Goal: Information Seeking & Learning: Check status

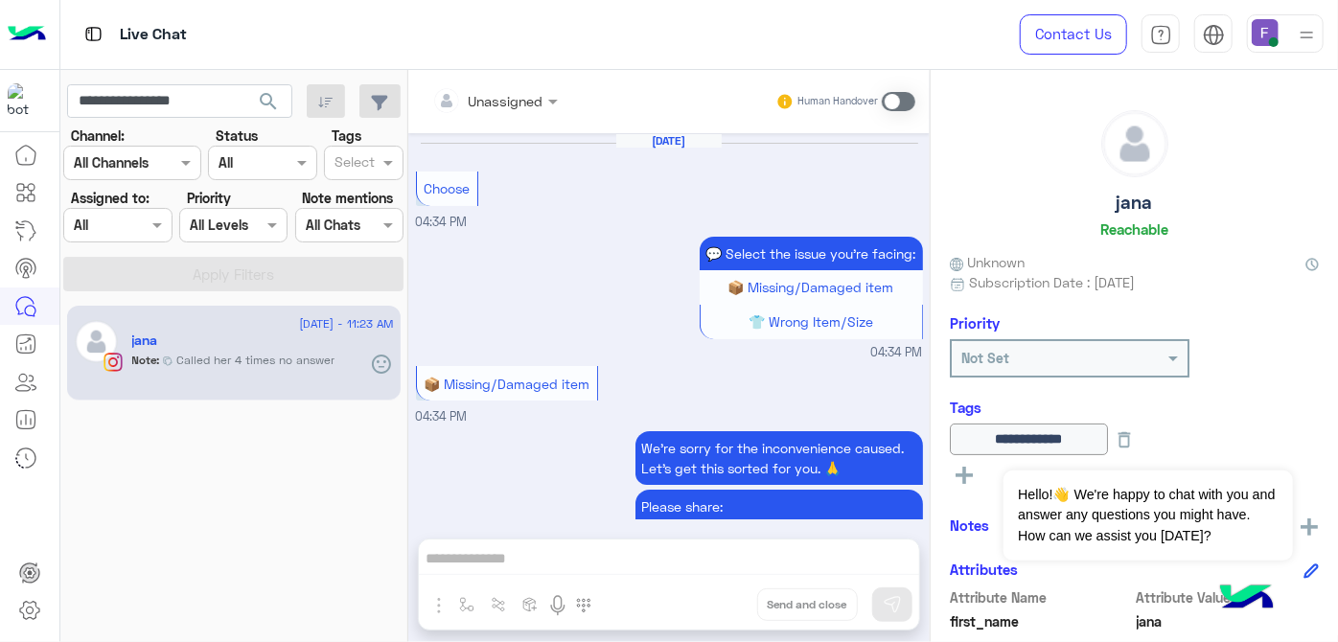
scroll to position [243, 0]
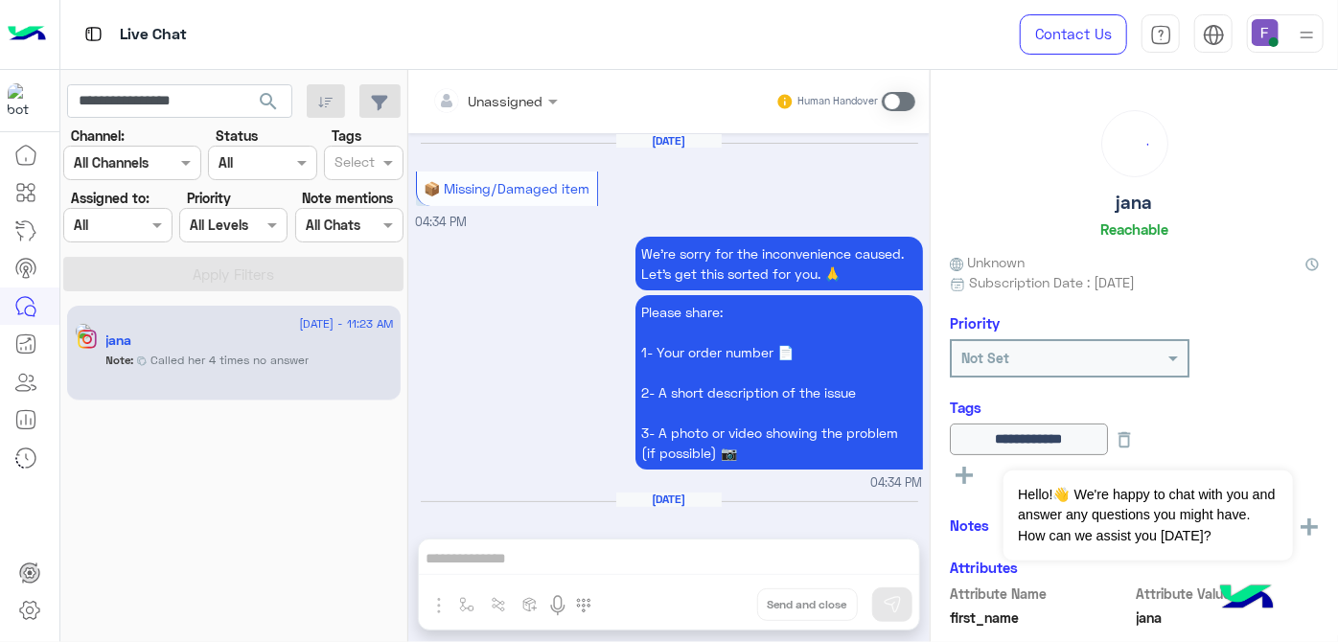
scroll to position [666, 0]
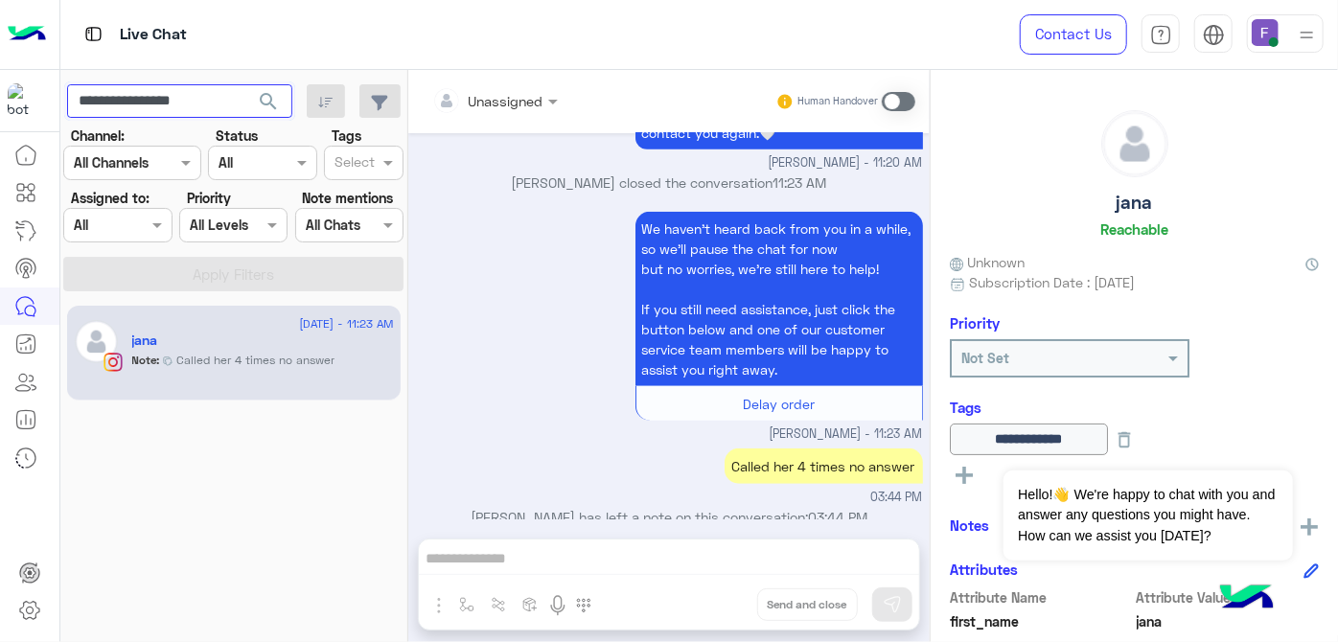
click at [207, 98] on input "**********" at bounding box center [179, 101] width 225 height 35
click at [268, 102] on span "search" at bounding box center [268, 101] width 23 height 23
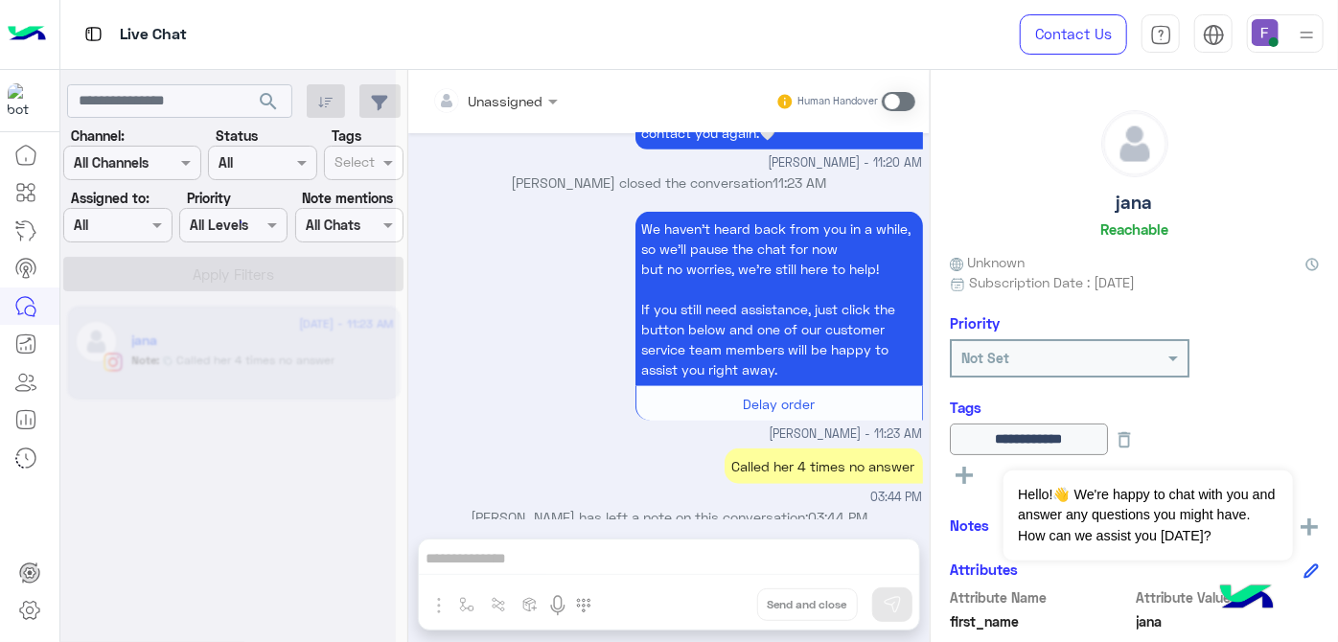
click at [135, 158] on div at bounding box center [228, 329] width 336 height 642
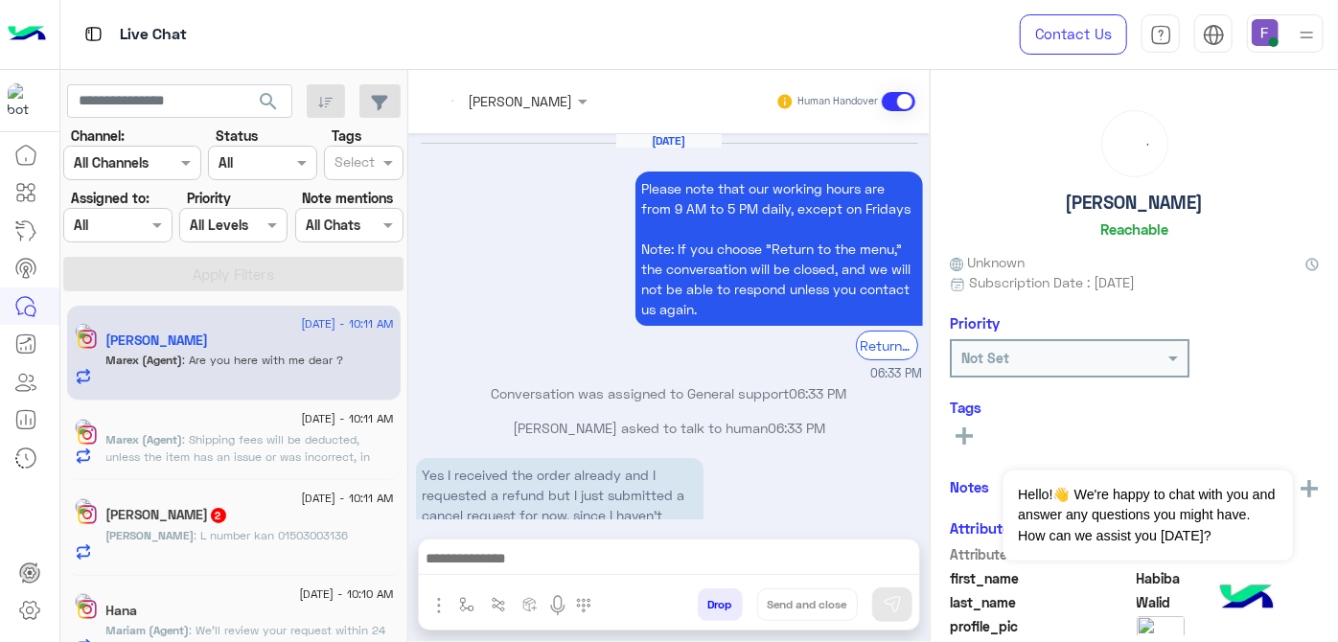
scroll to position [591, 0]
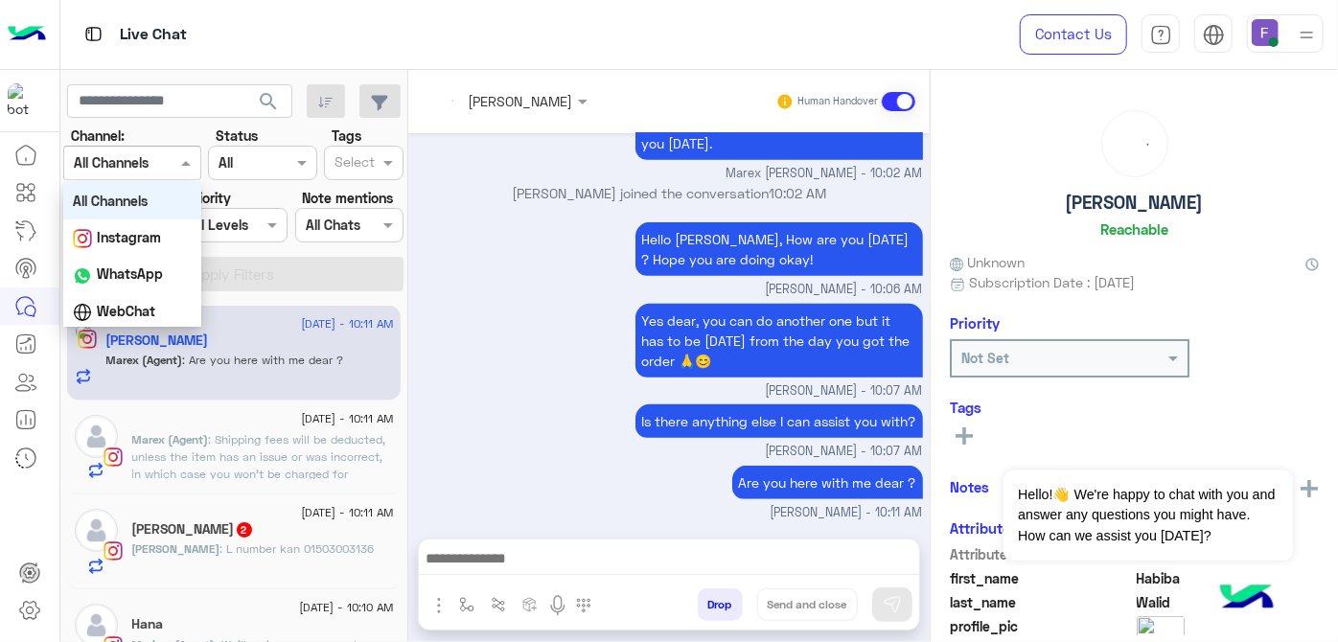
click at [148, 152] on div at bounding box center [132, 162] width 136 height 22
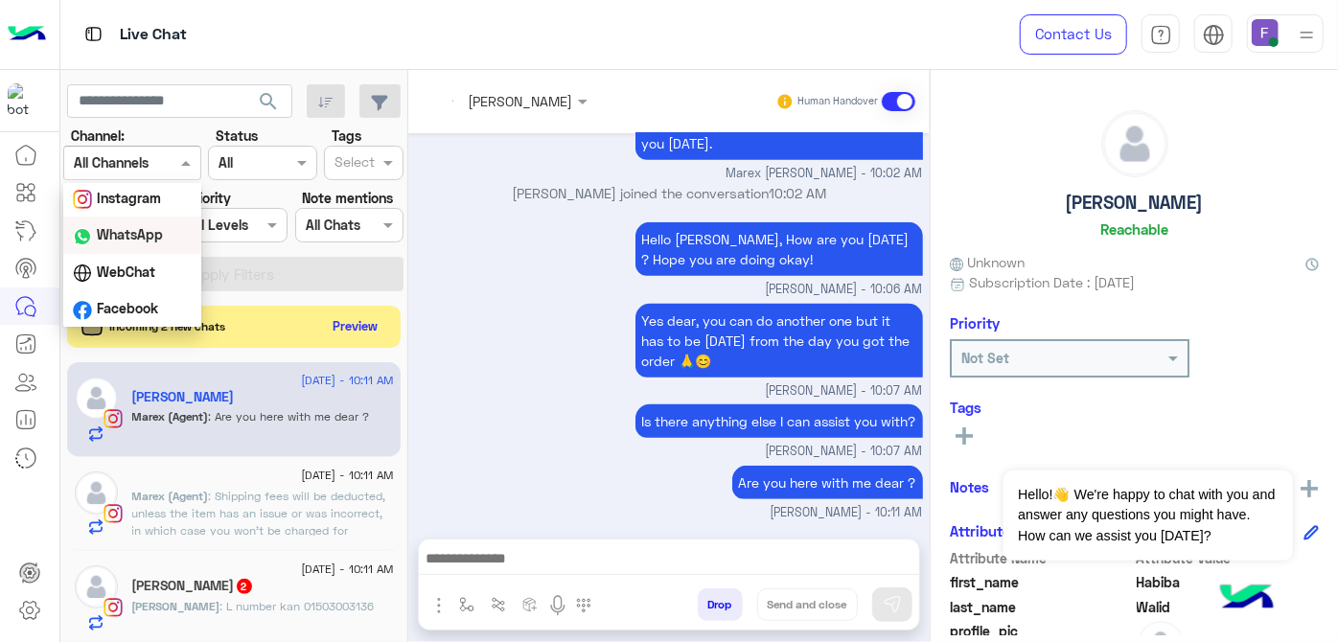
click at [143, 228] on b "WhatsApp" at bounding box center [130, 234] width 66 height 16
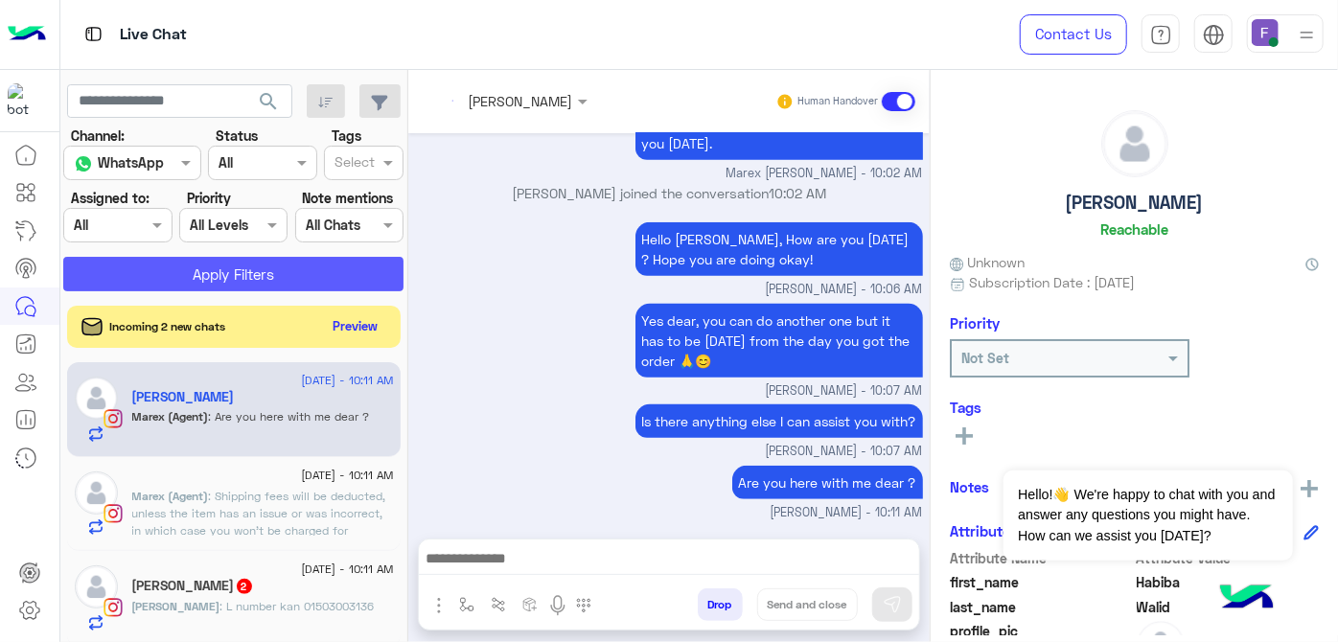
click at [182, 279] on button "Apply Filters" at bounding box center [233, 274] width 340 height 35
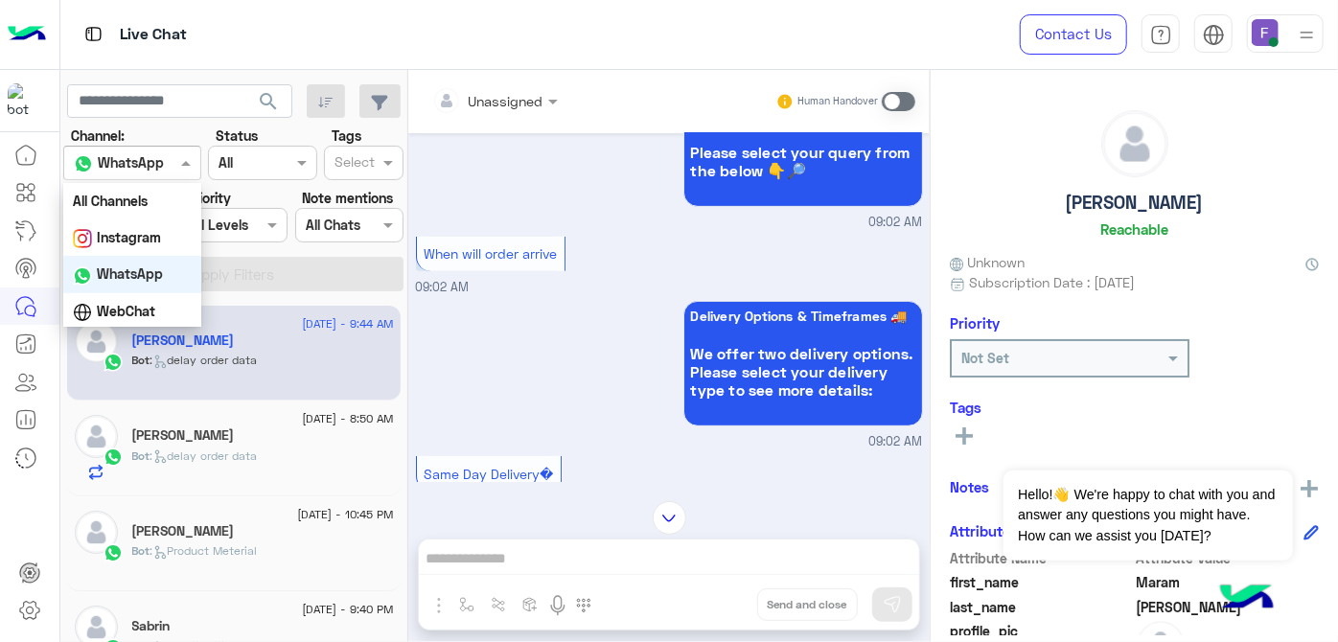
click at [112, 154] on input "text" at bounding box center [109, 163] width 70 height 20
click at [116, 186] on div "All Channels" at bounding box center [132, 200] width 138 height 35
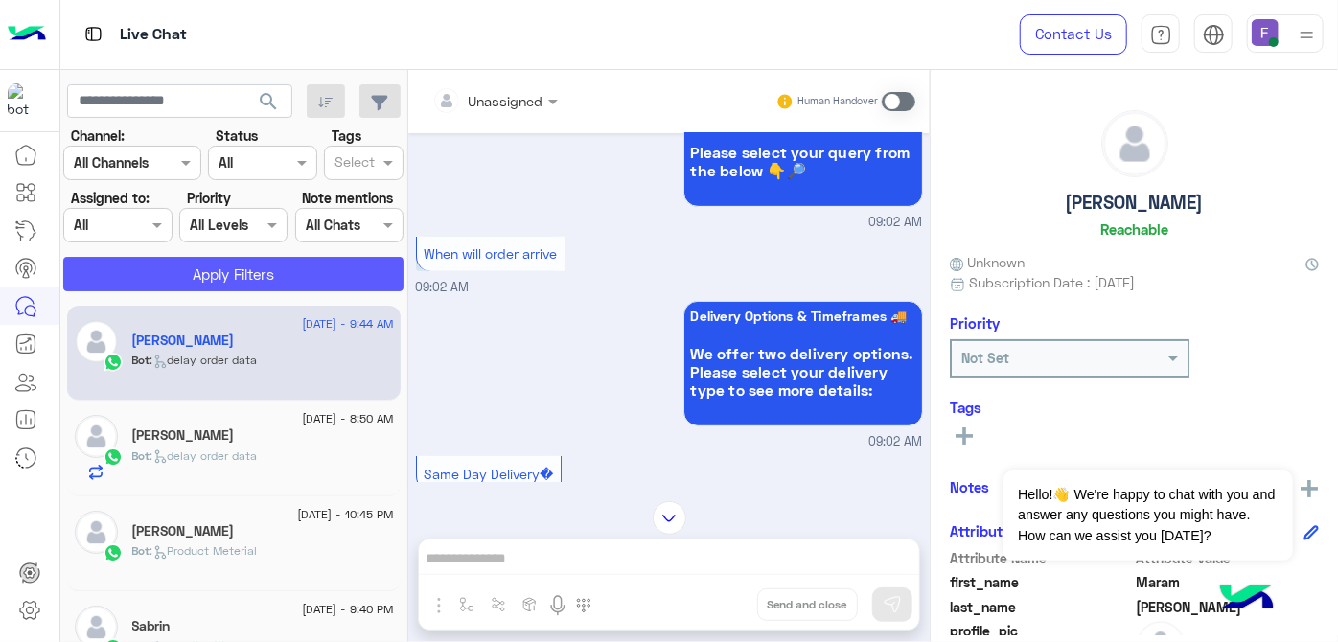
click at [203, 272] on button "Apply Filters" at bounding box center [233, 274] width 340 height 35
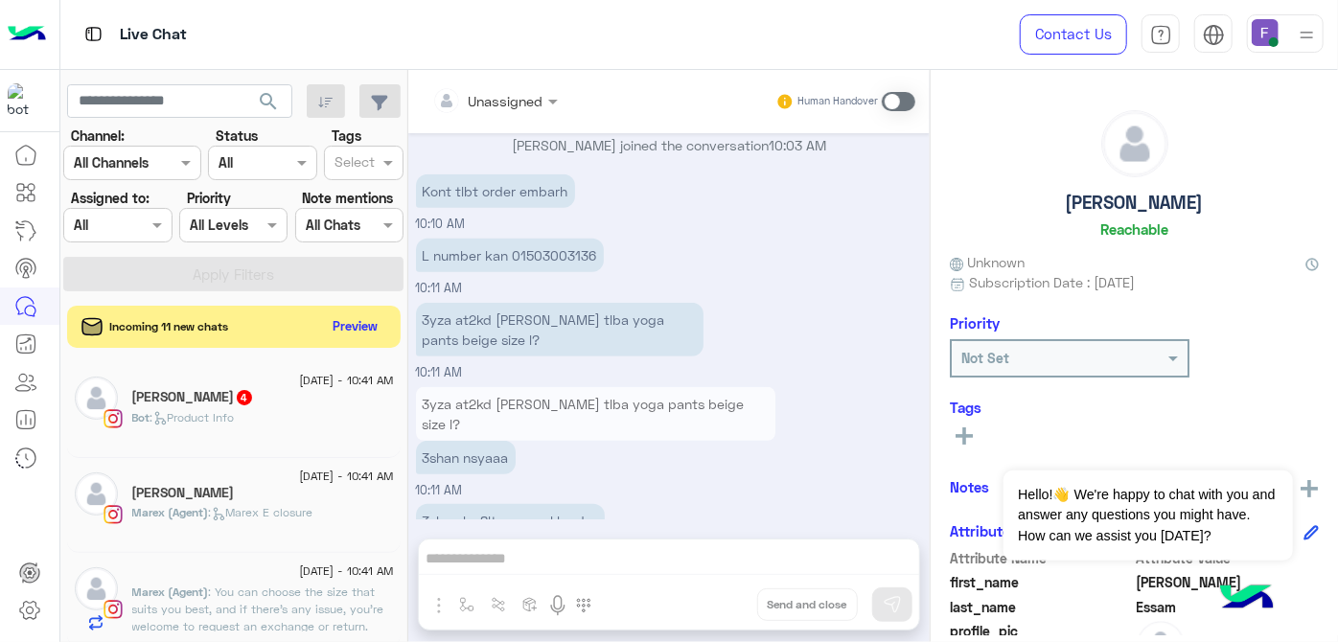
scroll to position [1959, 0]
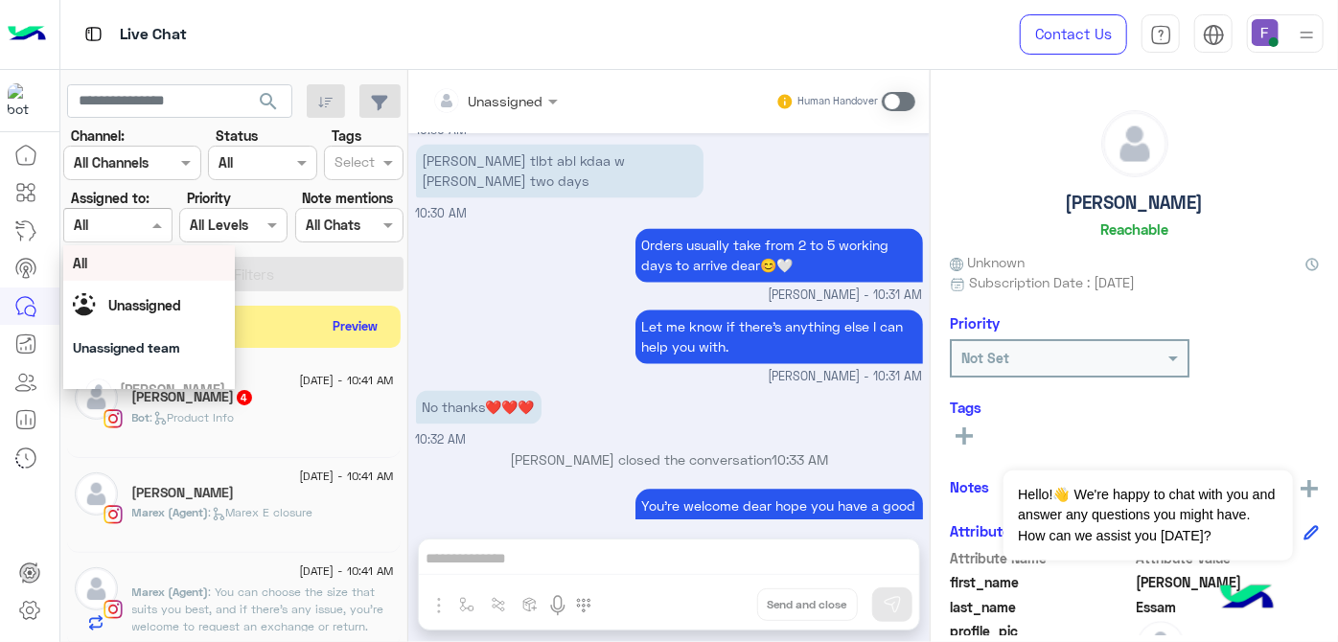
click at [109, 218] on input "text" at bounding box center [96, 226] width 44 height 20
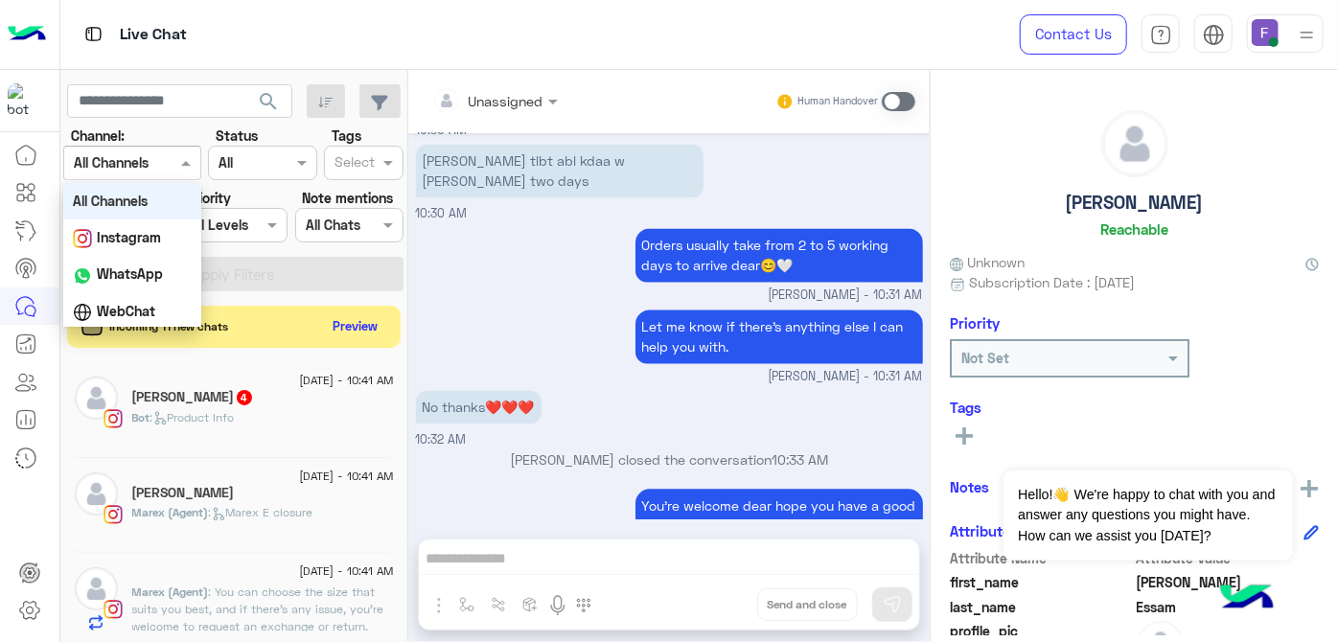
click at [153, 177] on div "Channel All Channels" at bounding box center [132, 163] width 138 height 35
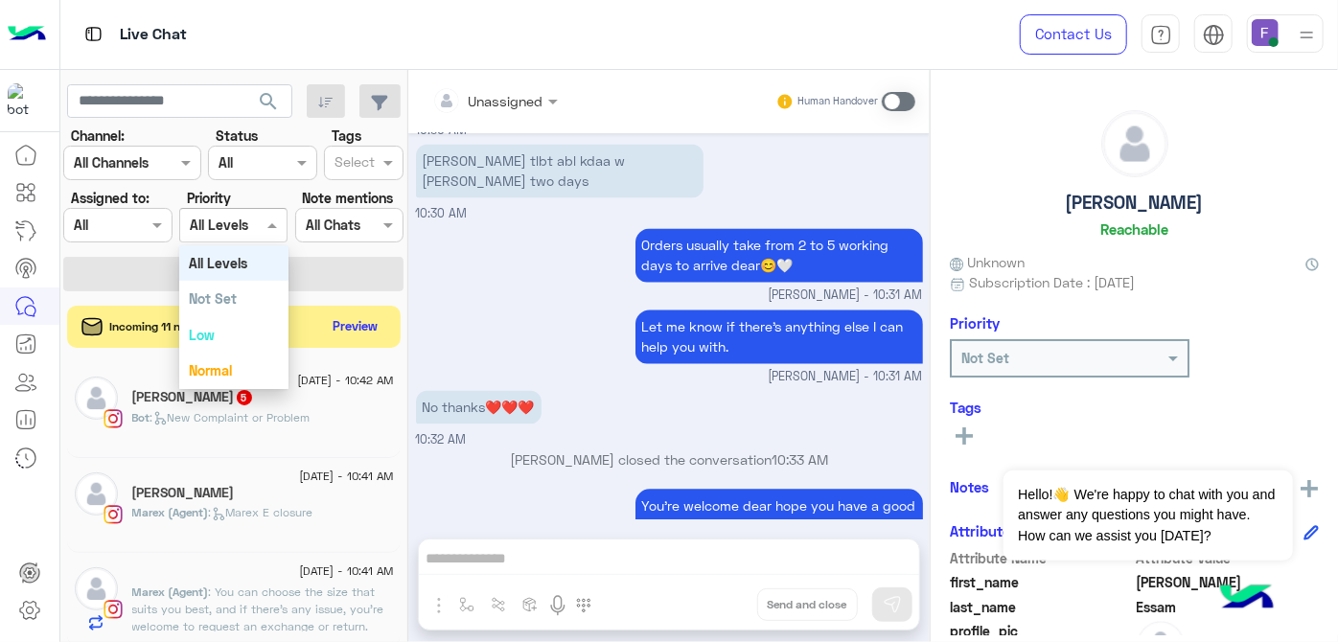
click at [240, 218] on div at bounding box center [233, 225] width 106 height 22
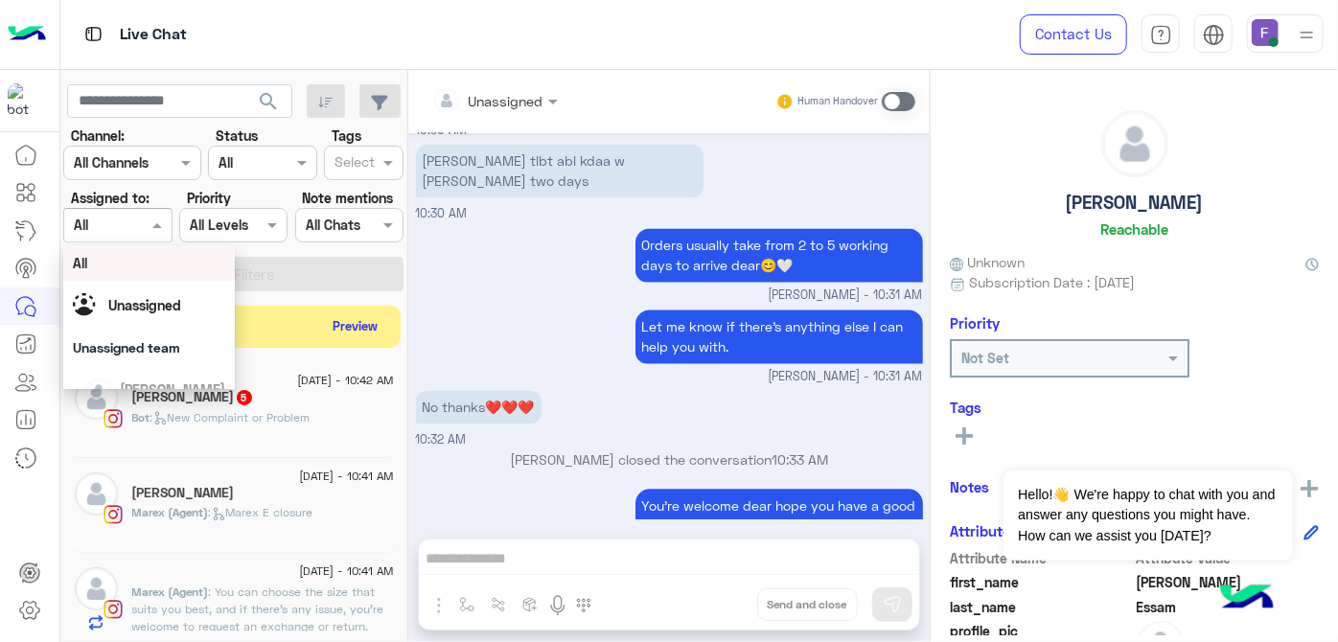
click at [140, 218] on div at bounding box center [117, 225] width 106 height 22
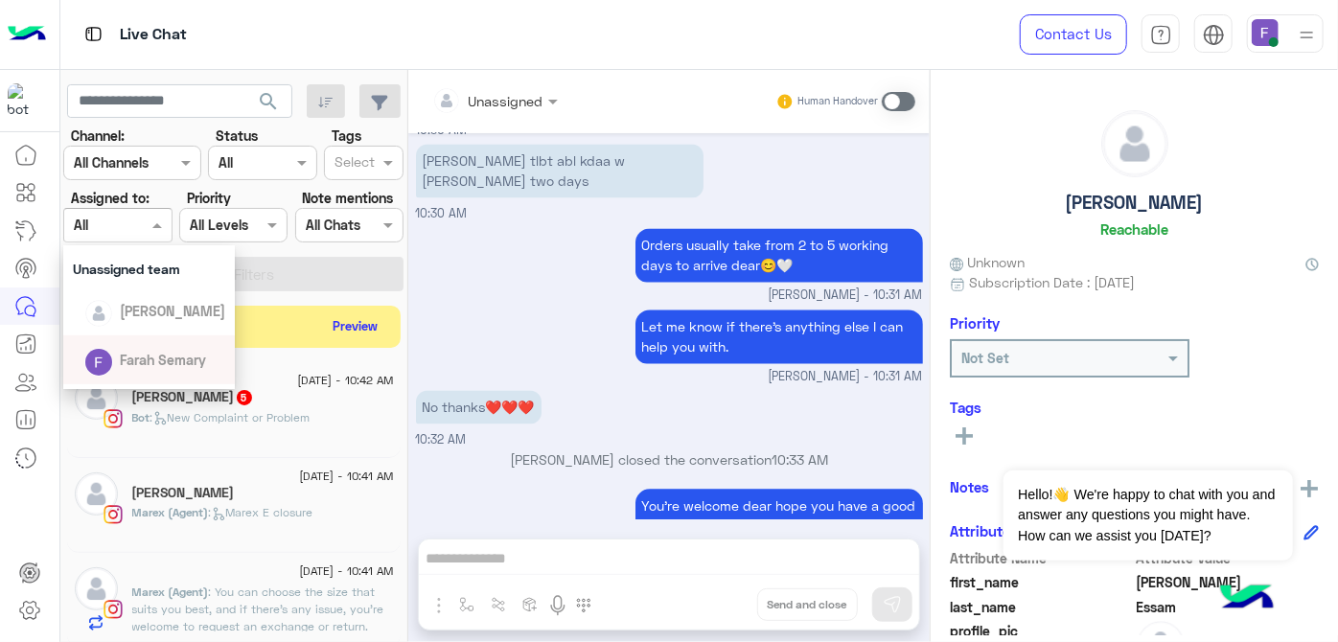
scroll to position [128, 0]
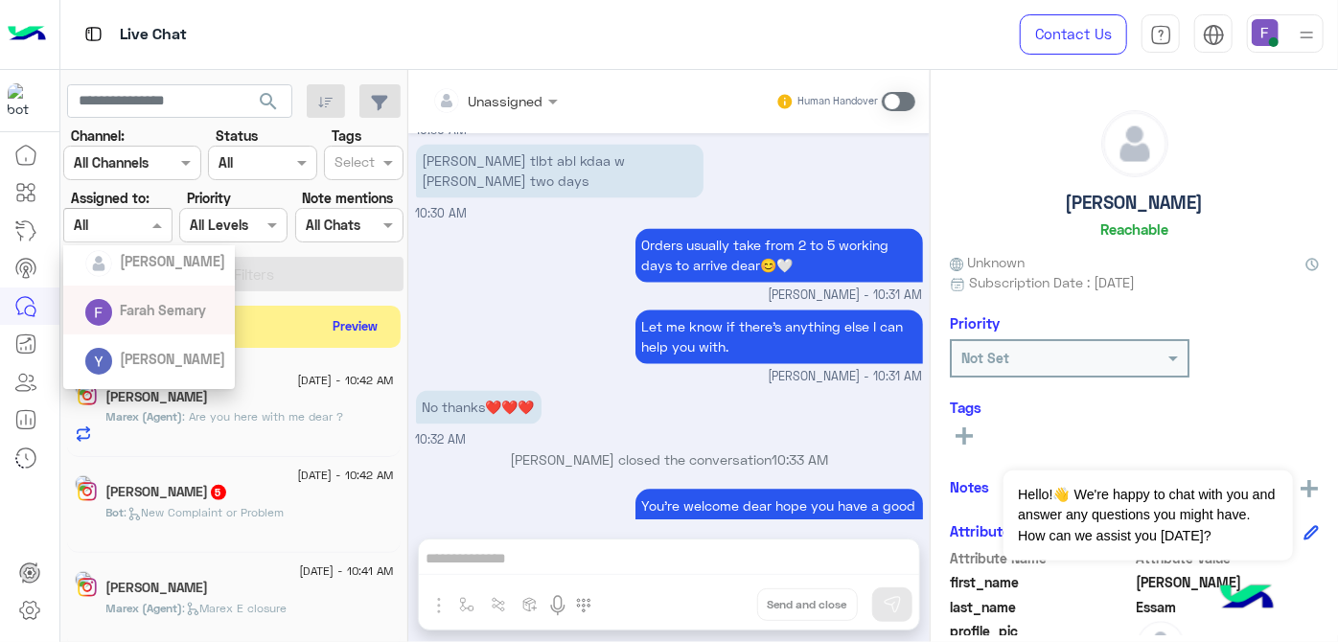
click at [140, 314] on span "Farah Semary" at bounding box center [163, 310] width 86 height 16
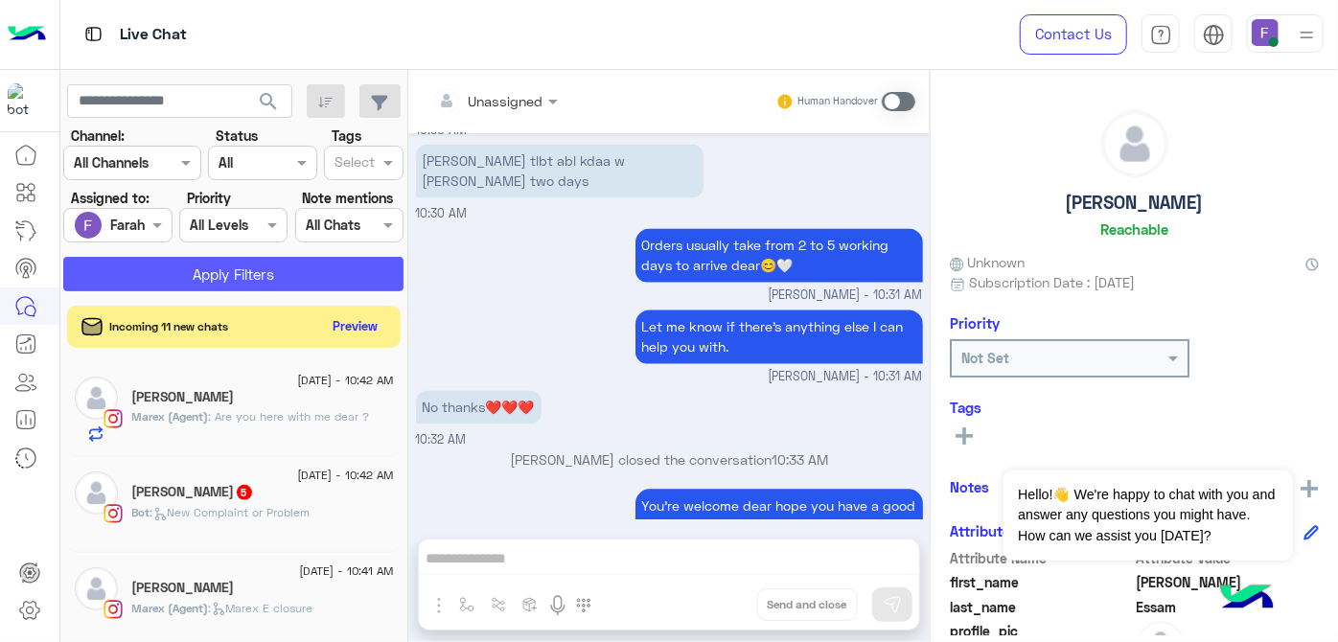
drag, startPoint x: 186, startPoint y: 291, endPoint x: 174, endPoint y: 264, distance: 30.5
click at [174, 264] on app-inbox-users-filters "search Channel: Channel All Channels Status Channel All Tags Select Assigned to…" at bounding box center [234, 184] width 348 height 229
click at [174, 264] on button "Apply Filters" at bounding box center [233, 274] width 340 height 35
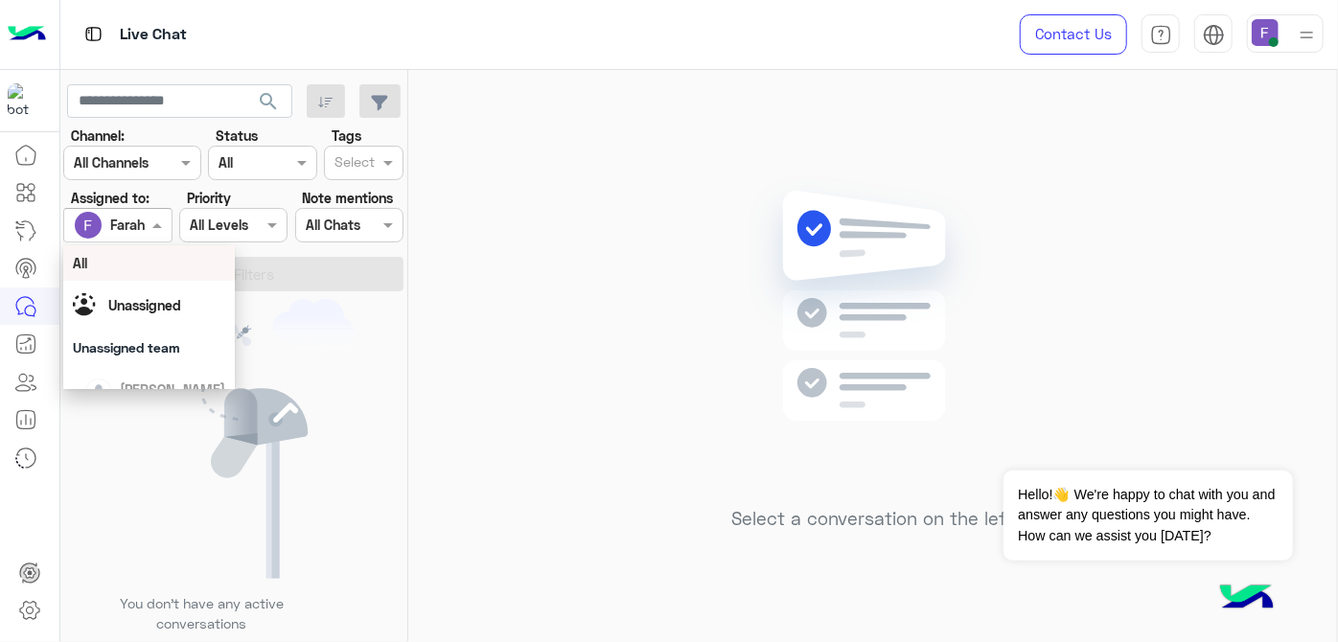
click at [141, 225] on div at bounding box center [117, 225] width 106 height 22
click at [143, 253] on div "All" at bounding box center [149, 263] width 153 height 20
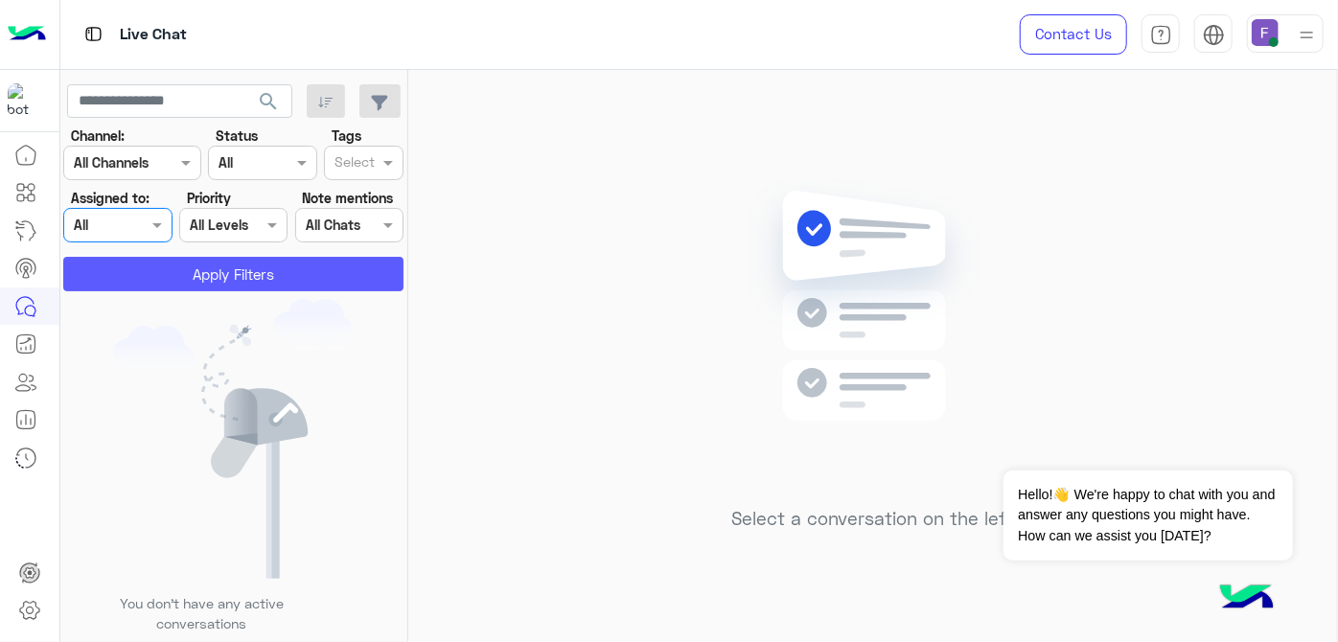
click at [161, 269] on button "Apply Filters" at bounding box center [233, 274] width 340 height 35
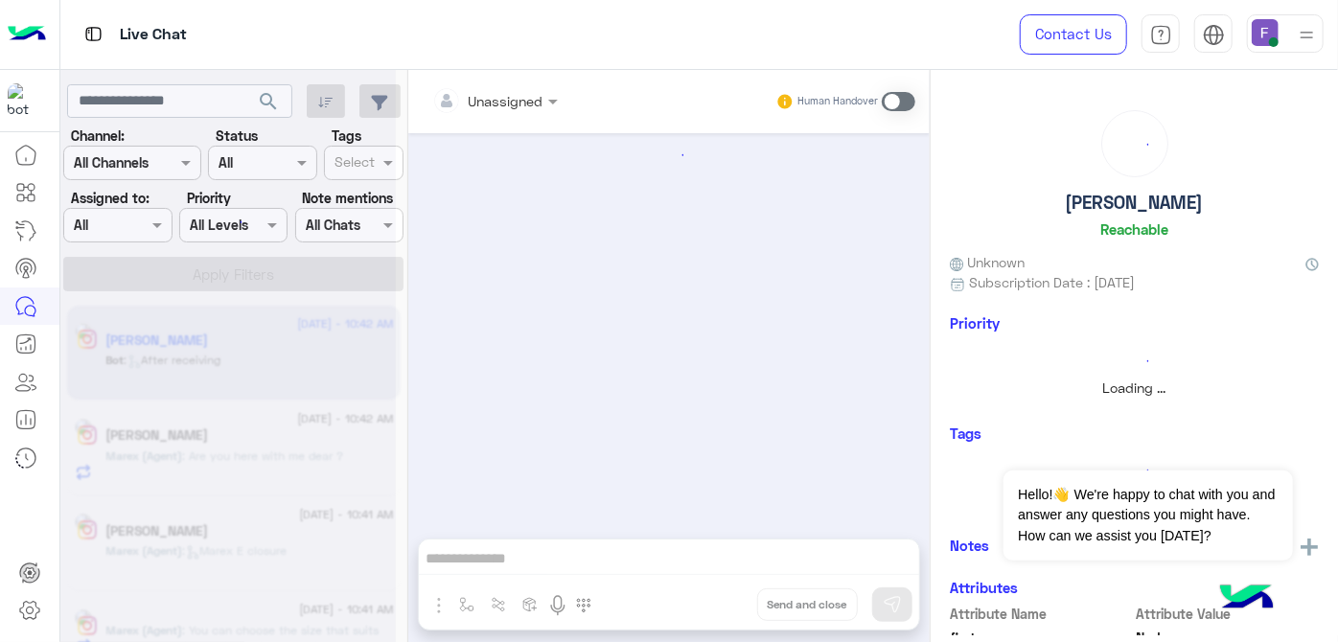
click at [1024, 117] on div "Nader Elnakoury Reachable" at bounding box center [1134, 177] width 369 height 135
